Goal: Answer question/provide support

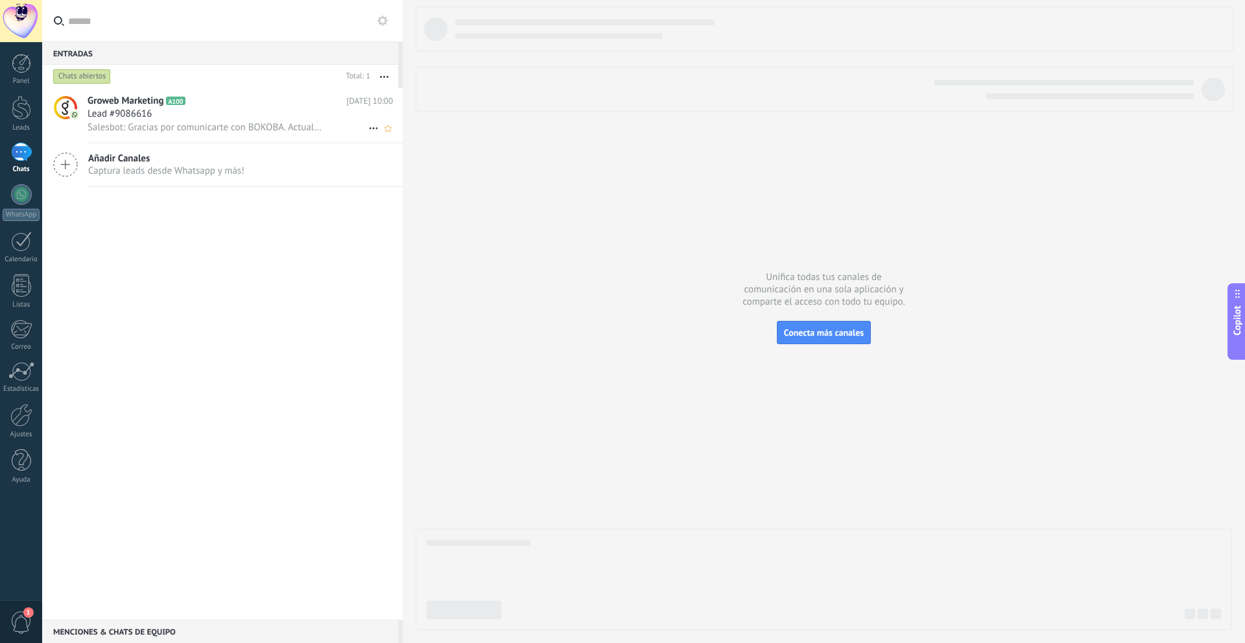
click at [178, 130] on span "Salesbot: Gracias por comunicarte con BOKOBA. Actualmente la exclusiva la tiene…" at bounding box center [205, 127] width 234 height 12
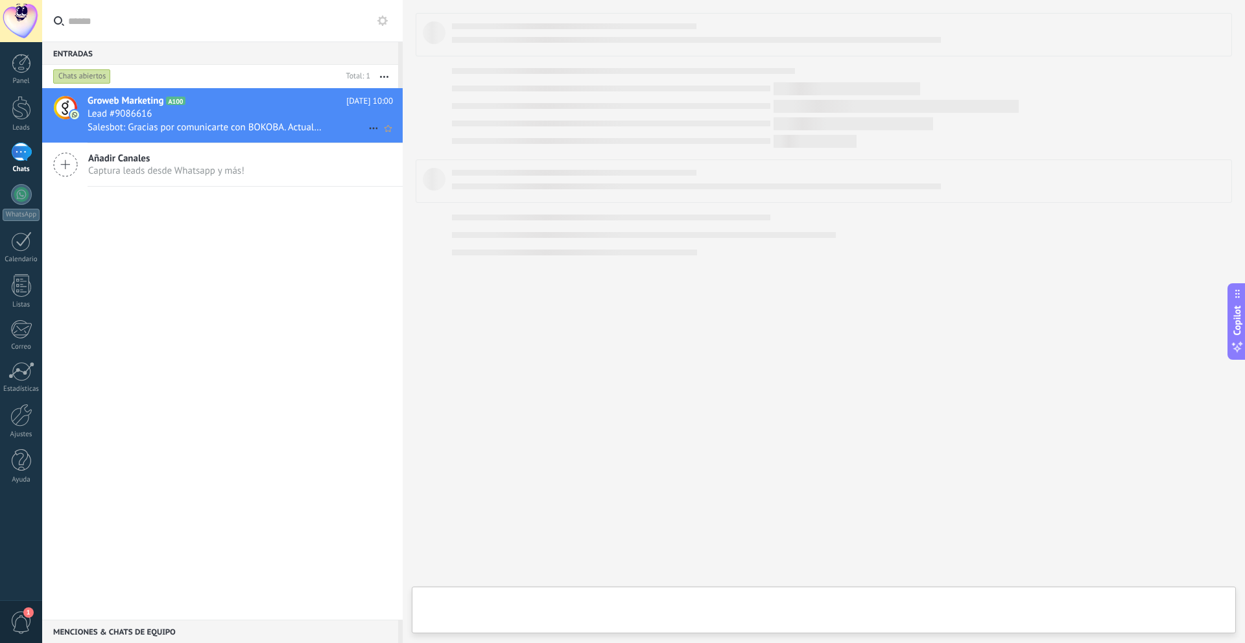
type textarea "**********"
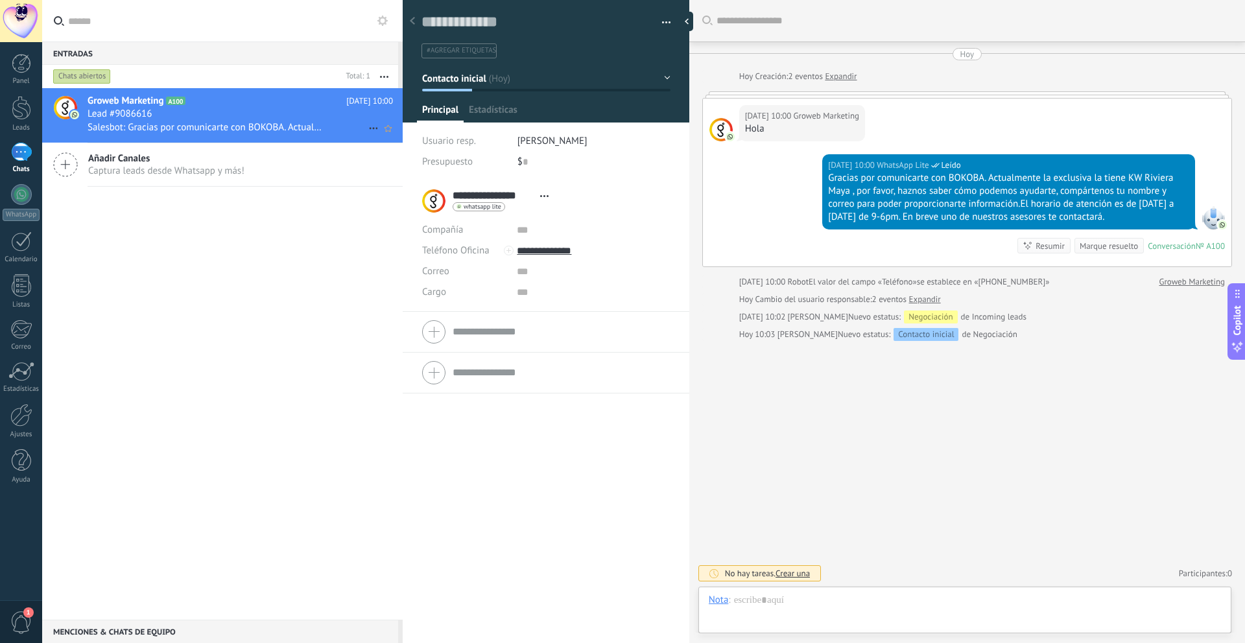
scroll to position [19, 0]
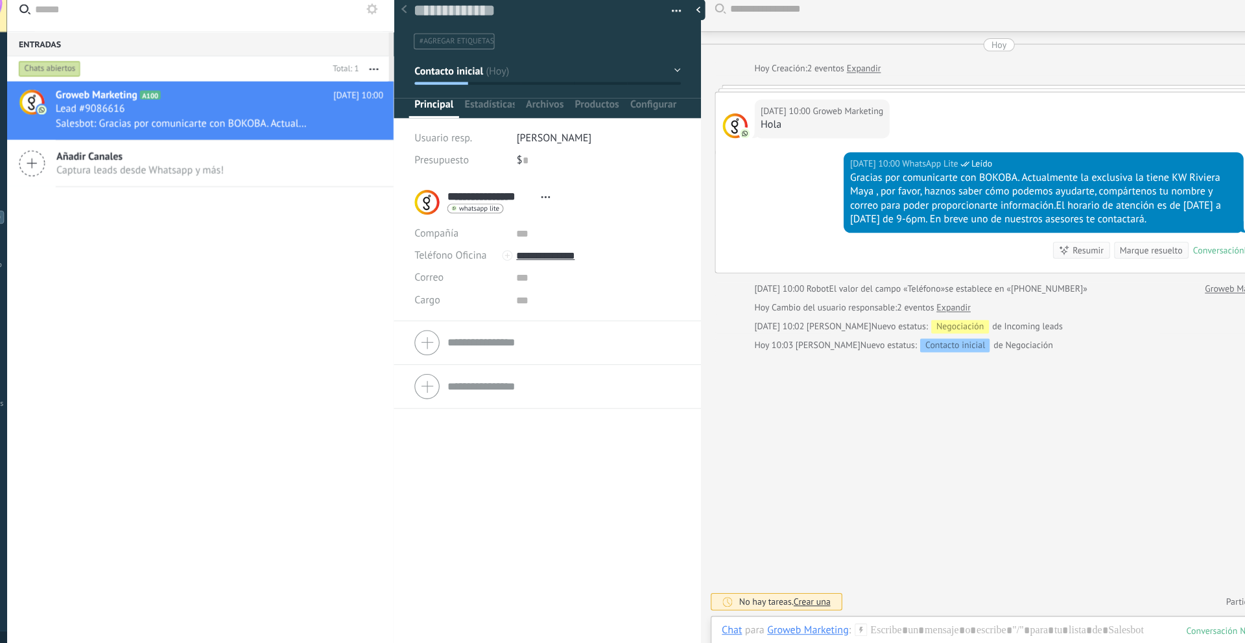
click at [534, 147] on span "[PERSON_NAME]" at bounding box center [552, 141] width 70 height 12
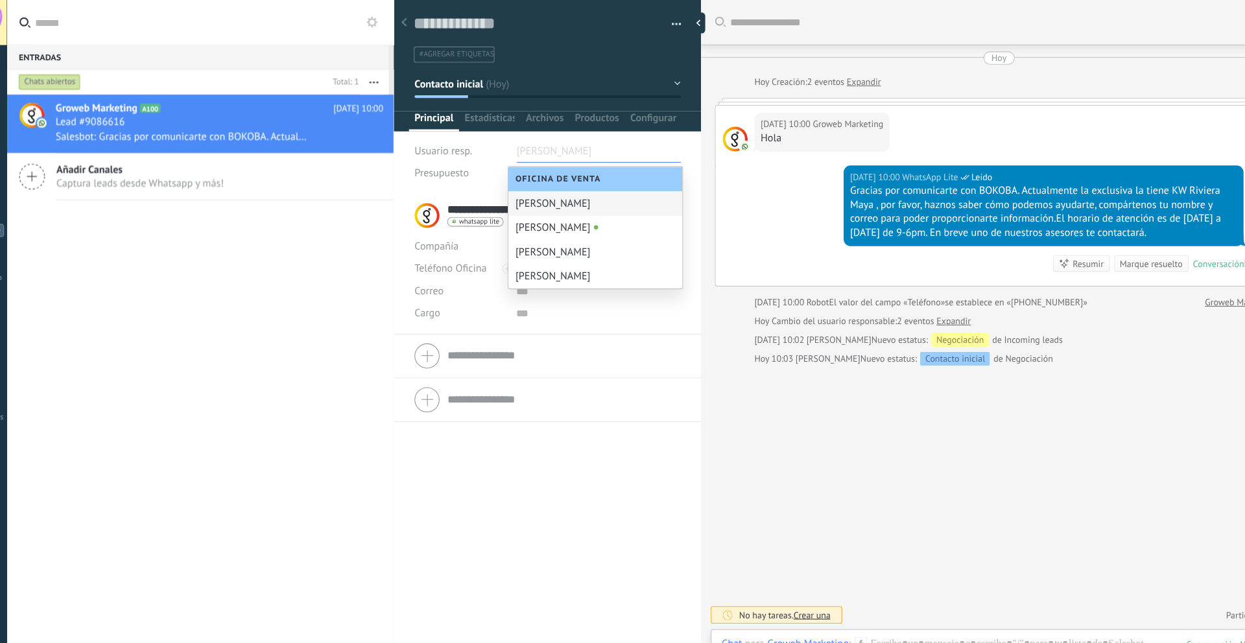
click at [659, 75] on button "Contacto inicial" at bounding box center [546, 78] width 248 height 23
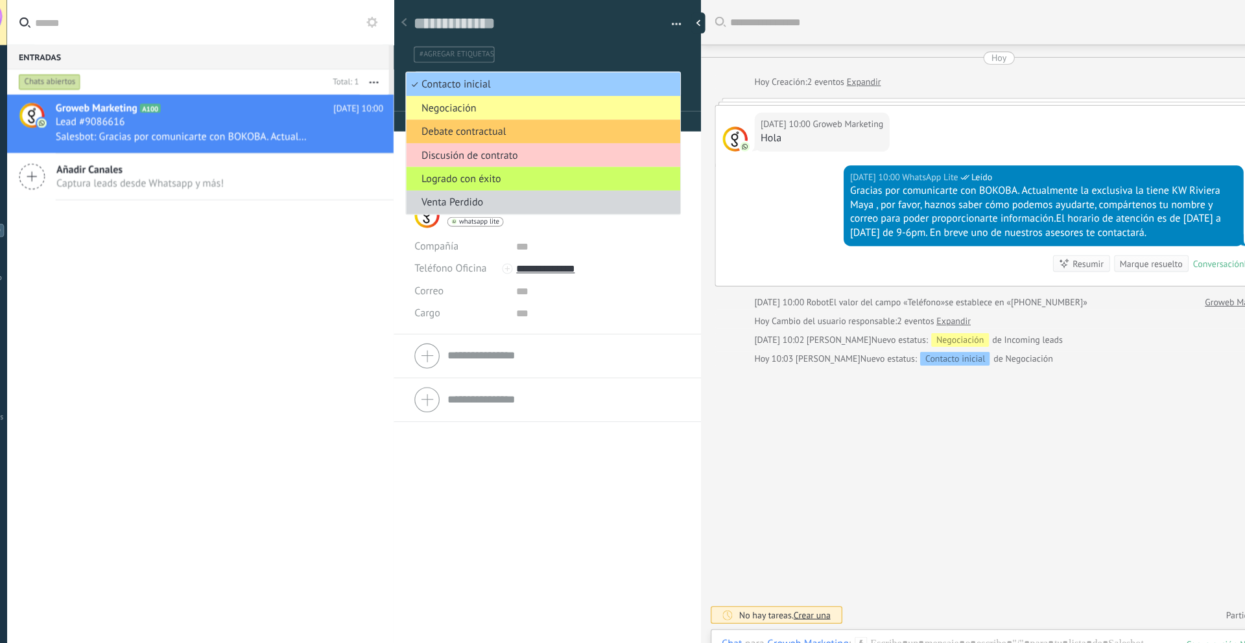
click at [224, 307] on div "Groweb Marketing A100 [DATE] 10:00 Lead #9086616 Salesbot: Gracias por comunica…" at bounding box center [222, 354] width 360 height 532
